Goal: Task Accomplishment & Management: Complete application form

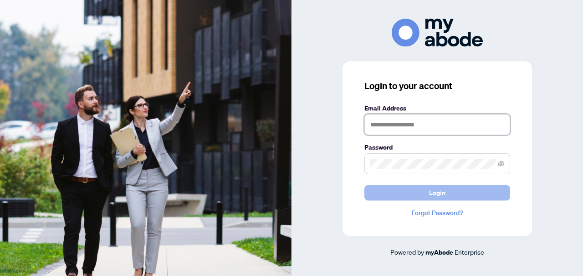
type input "**********"
click at [457, 190] on button "Login" at bounding box center [437, 192] width 146 height 15
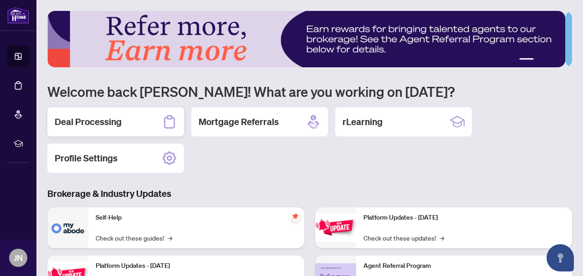
click at [122, 123] on div "Deal Processing" at bounding box center [115, 121] width 137 height 29
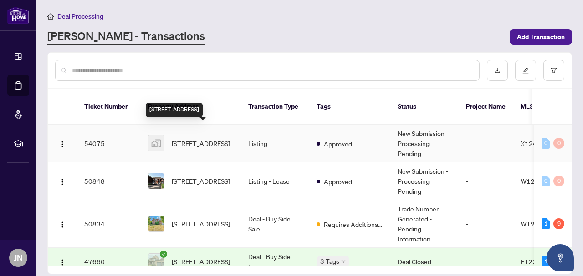
click at [179, 138] on span "[STREET_ADDRESS]" at bounding box center [201, 143] width 58 height 10
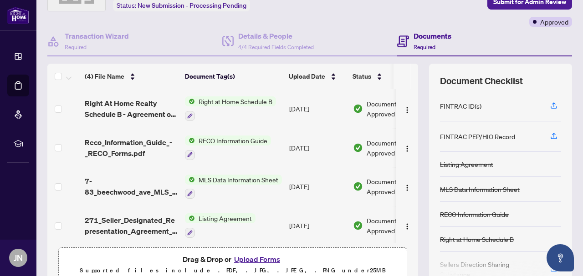
scroll to position [104, 0]
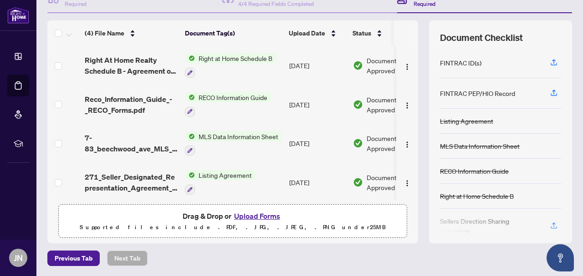
click at [257, 216] on button "Upload Forms" at bounding box center [256, 216] width 51 height 12
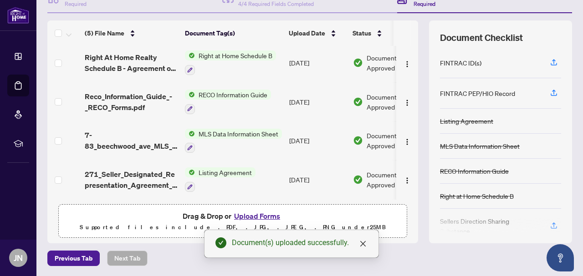
scroll to position [0, 0]
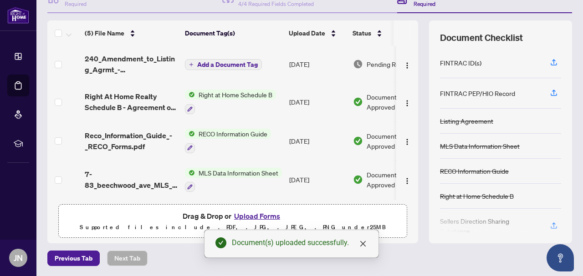
click at [220, 61] on span "Add a Document Tag" at bounding box center [227, 64] width 61 height 6
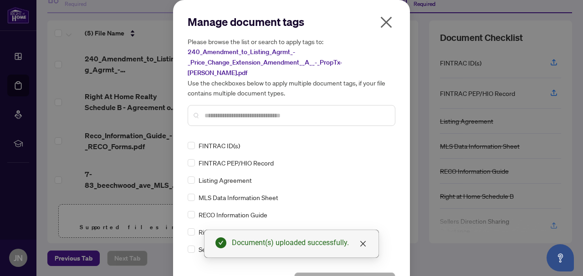
click at [208, 111] on input "text" at bounding box center [296, 116] width 183 height 10
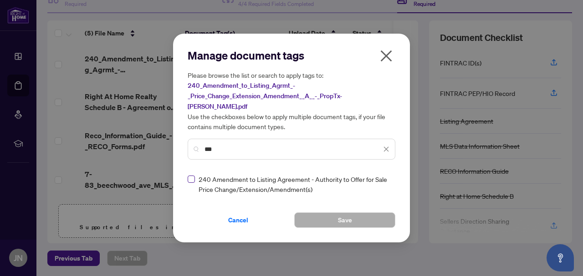
type input "***"
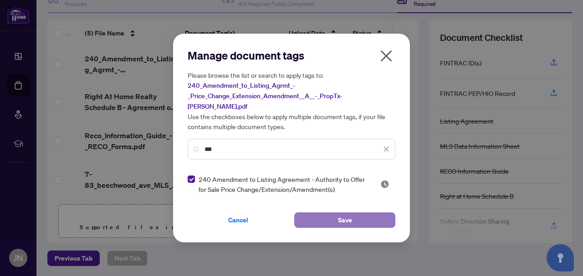
click at [328, 215] on button "Save" at bounding box center [344, 220] width 101 height 15
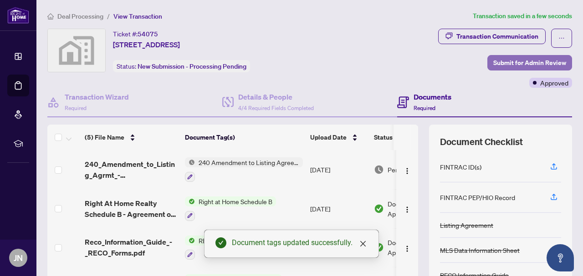
click at [529, 61] on span "Submit for Admin Review" at bounding box center [529, 63] width 73 height 15
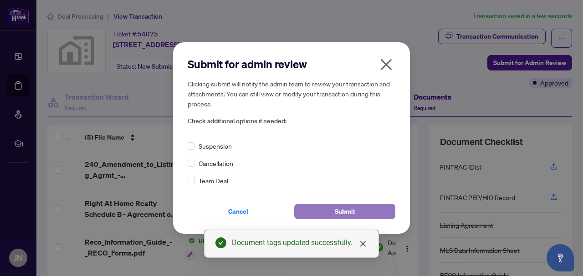
click at [358, 206] on button "Submit" at bounding box center [344, 211] width 101 height 15
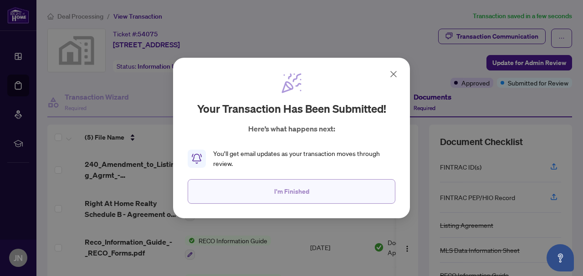
click at [302, 194] on span "I'm Finished" at bounding box center [291, 191] width 35 height 15
